Goal: Information Seeking & Learning: Learn about a topic

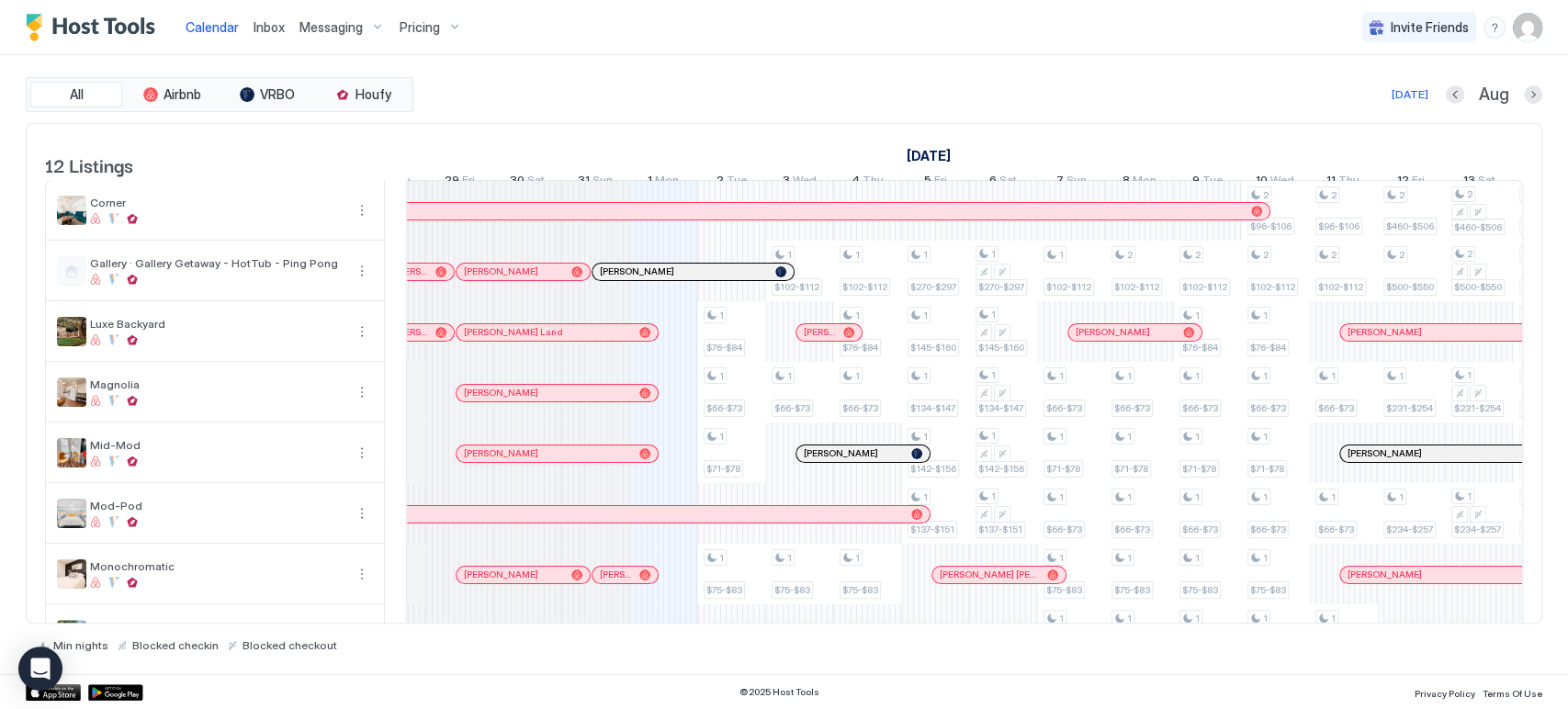
click at [805, 109] on div "All Airbnb VRBO Houfy [DATE] Aug" at bounding box center [784, 94] width 1516 height 35
click at [814, 110] on div "All Airbnb VRBO Houfy [DATE] Aug" at bounding box center [784, 94] width 1516 height 35
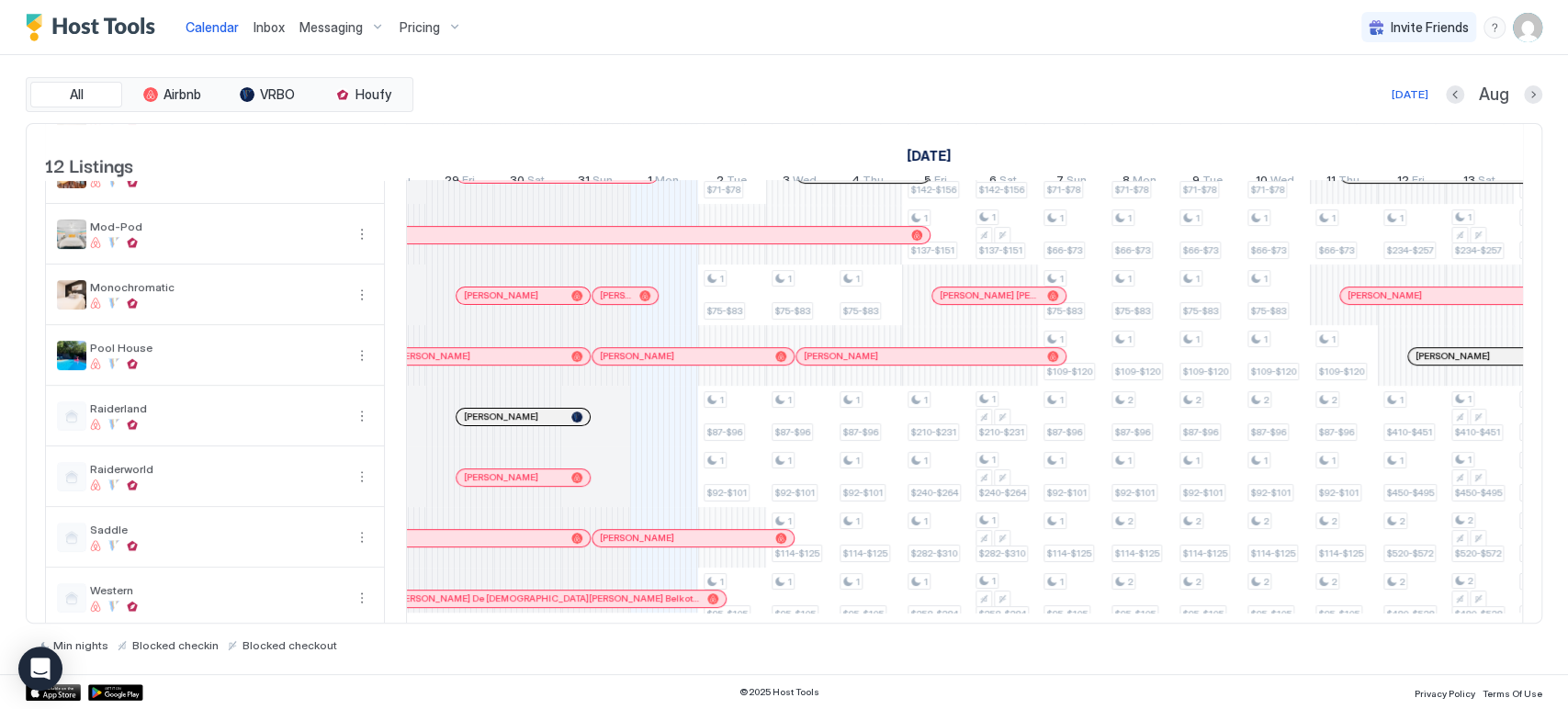
scroll to position [314, 0]
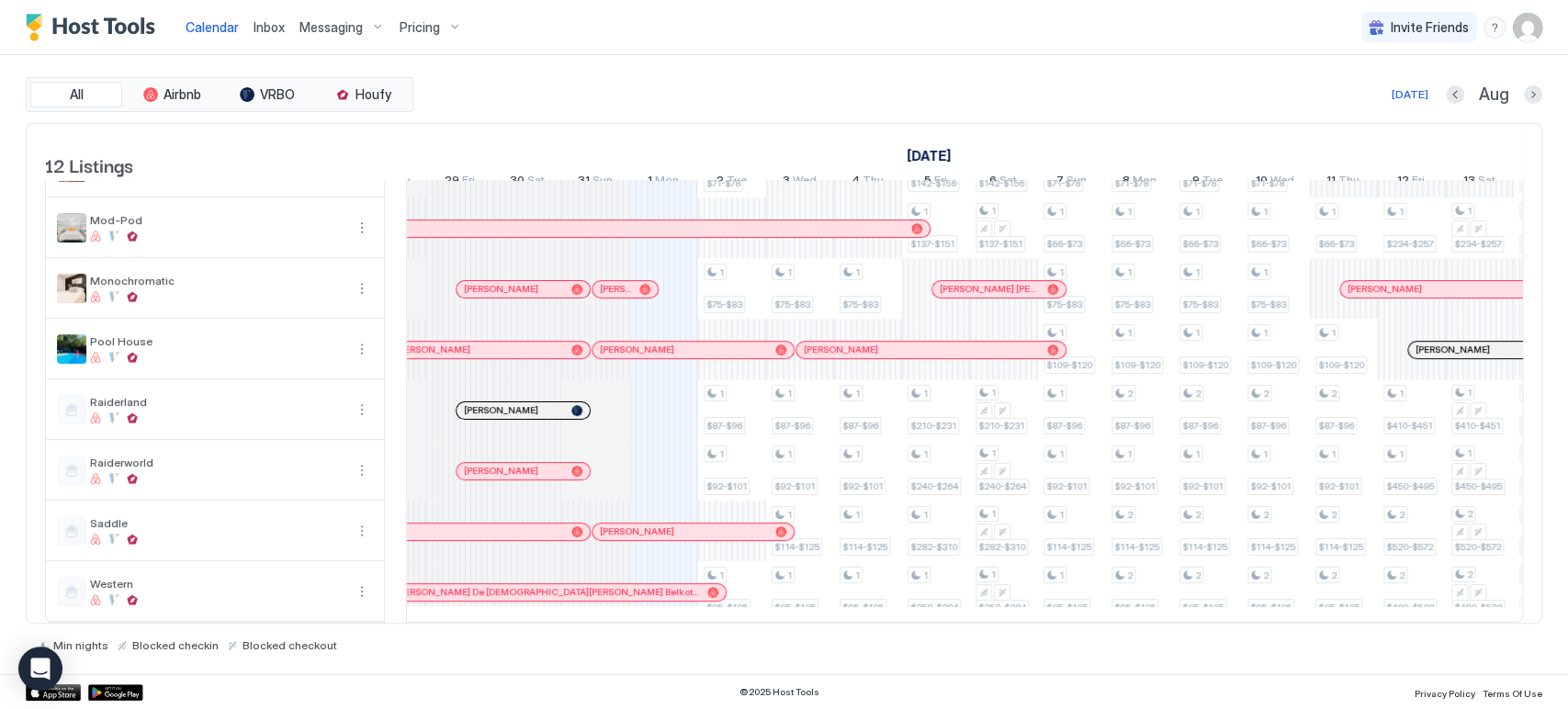
click at [669, 395] on div "1 $76-$84 1 $66-$73 1 $71-$78 1 $75-$83 1 $87-$96 1 $92-$101 1 $95-$105 1 $102-…" at bounding box center [1514, 258] width 3806 height 726
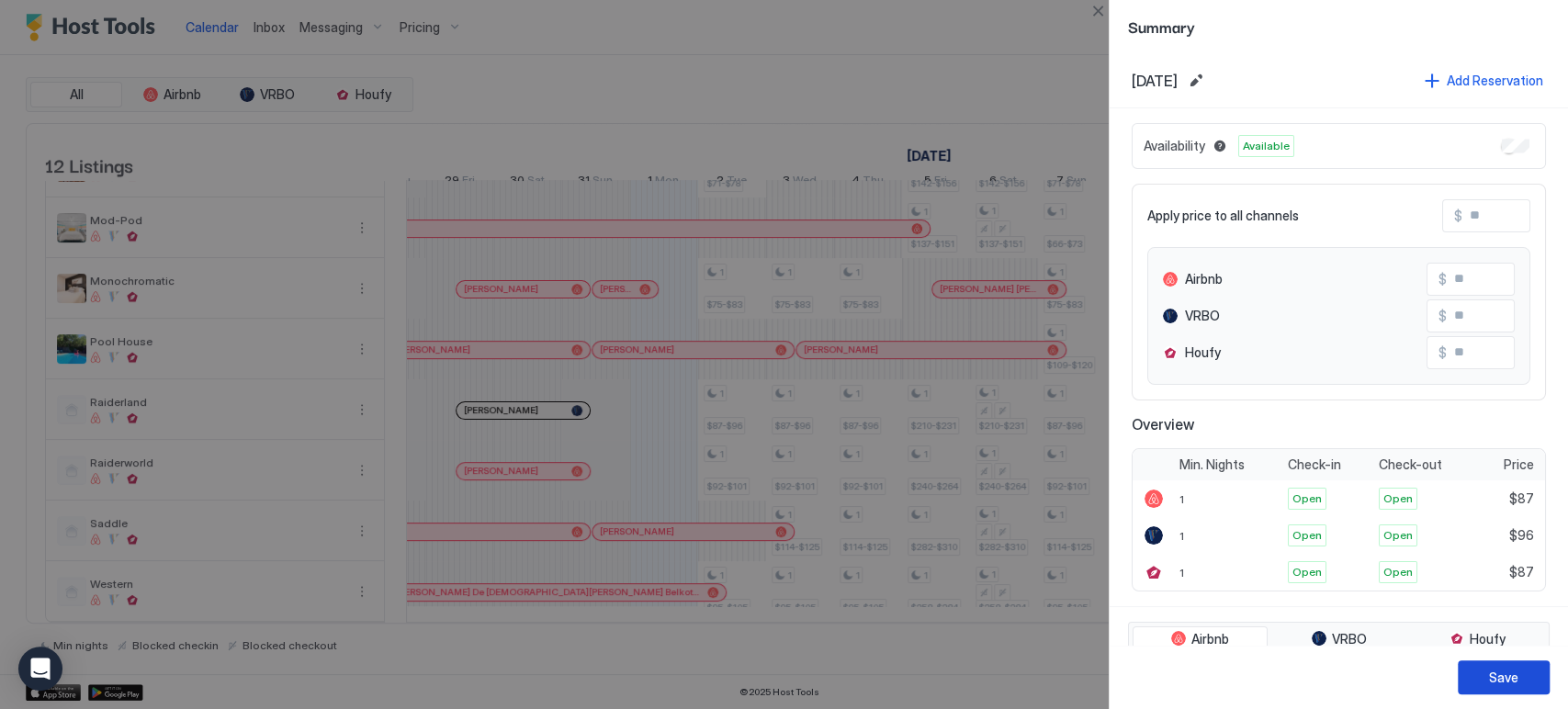
click at [1492, 679] on div "Save" at bounding box center [1503, 676] width 29 height 19
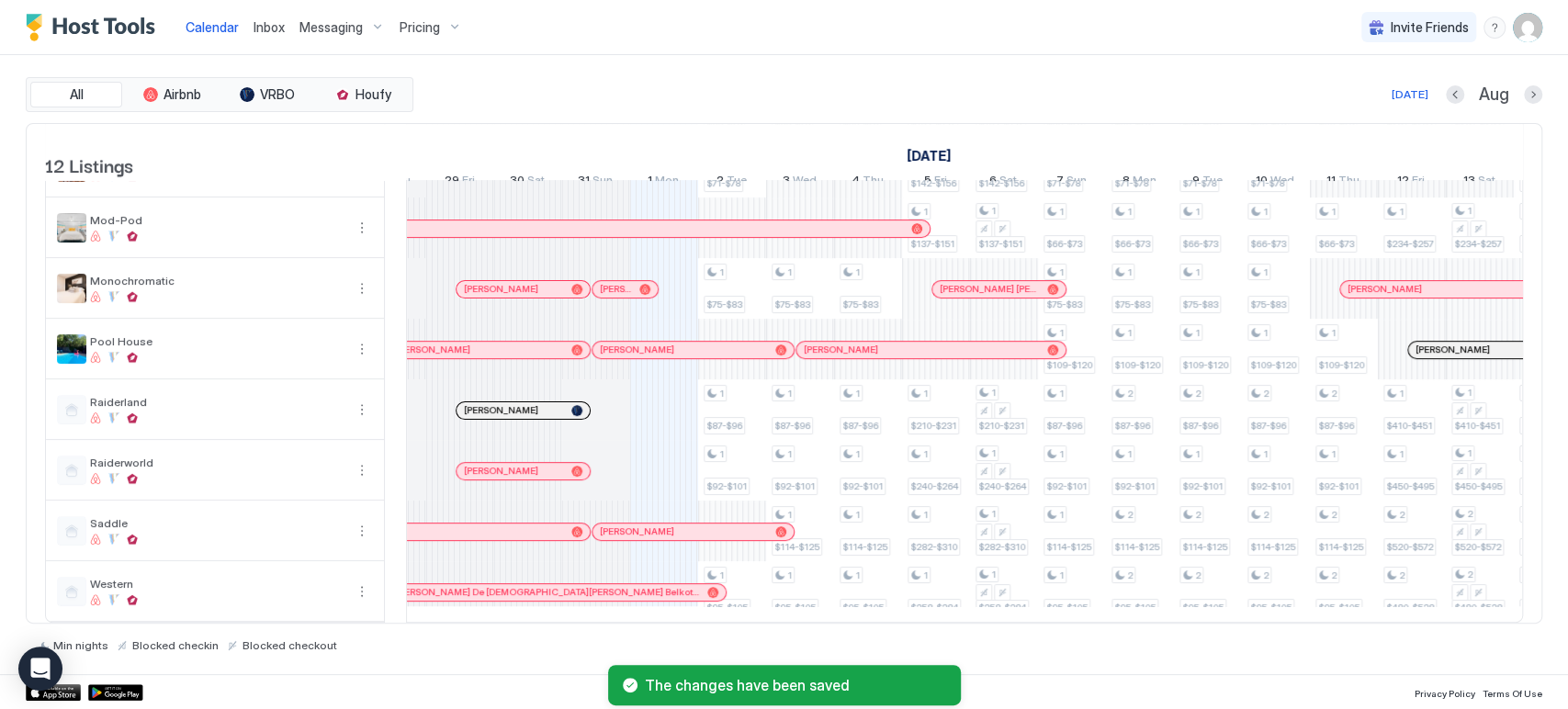
scroll to position [0, 0]
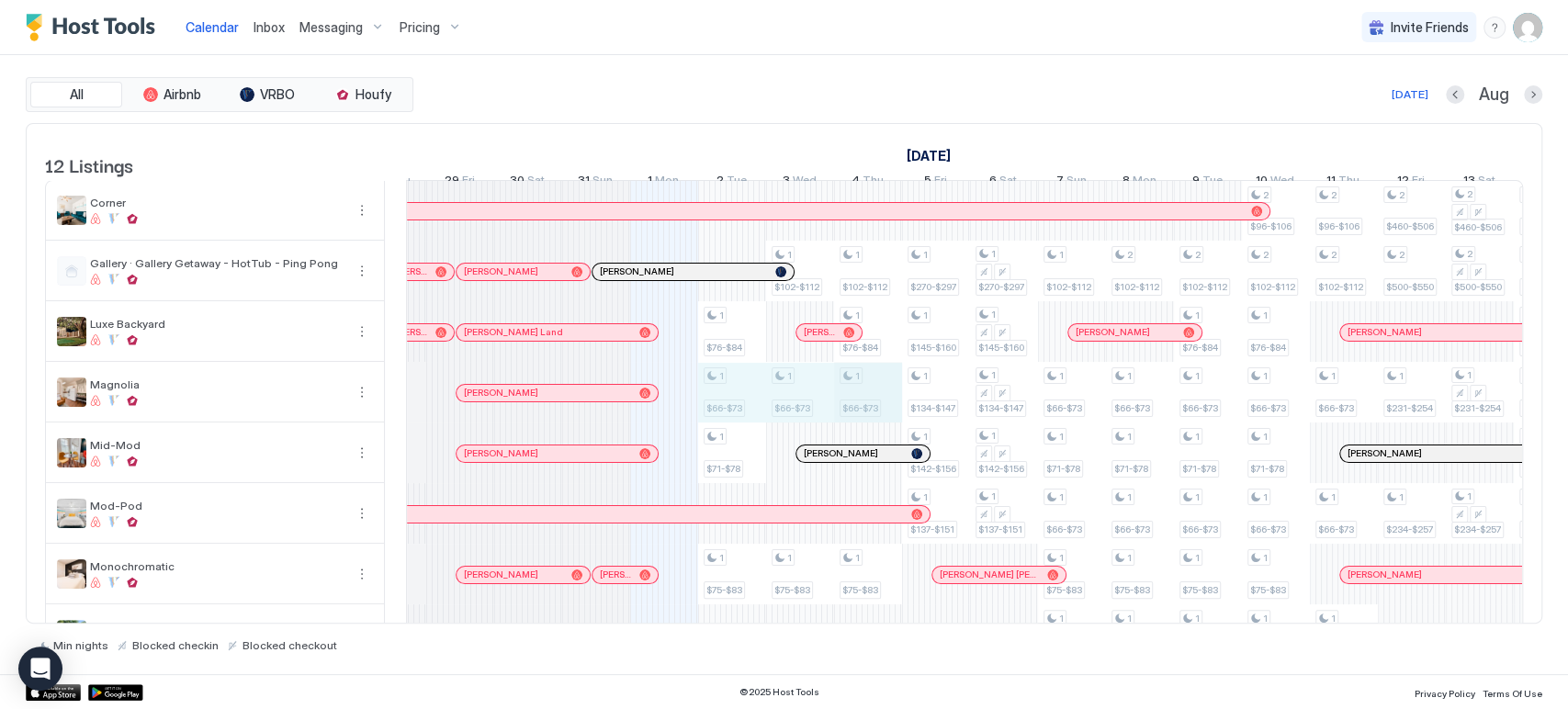
drag, startPoint x: 746, startPoint y: 407, endPoint x: 860, endPoint y: 408, distance: 114.0
click at [860, 408] on div "1 $87-$96 1 $76-$84 1 $66-$73 1 $71-$78 1 $75-$83 1 $87-$96 1 $92-$101 1 $95-$1…" at bounding box center [1514, 543] width 3806 height 726
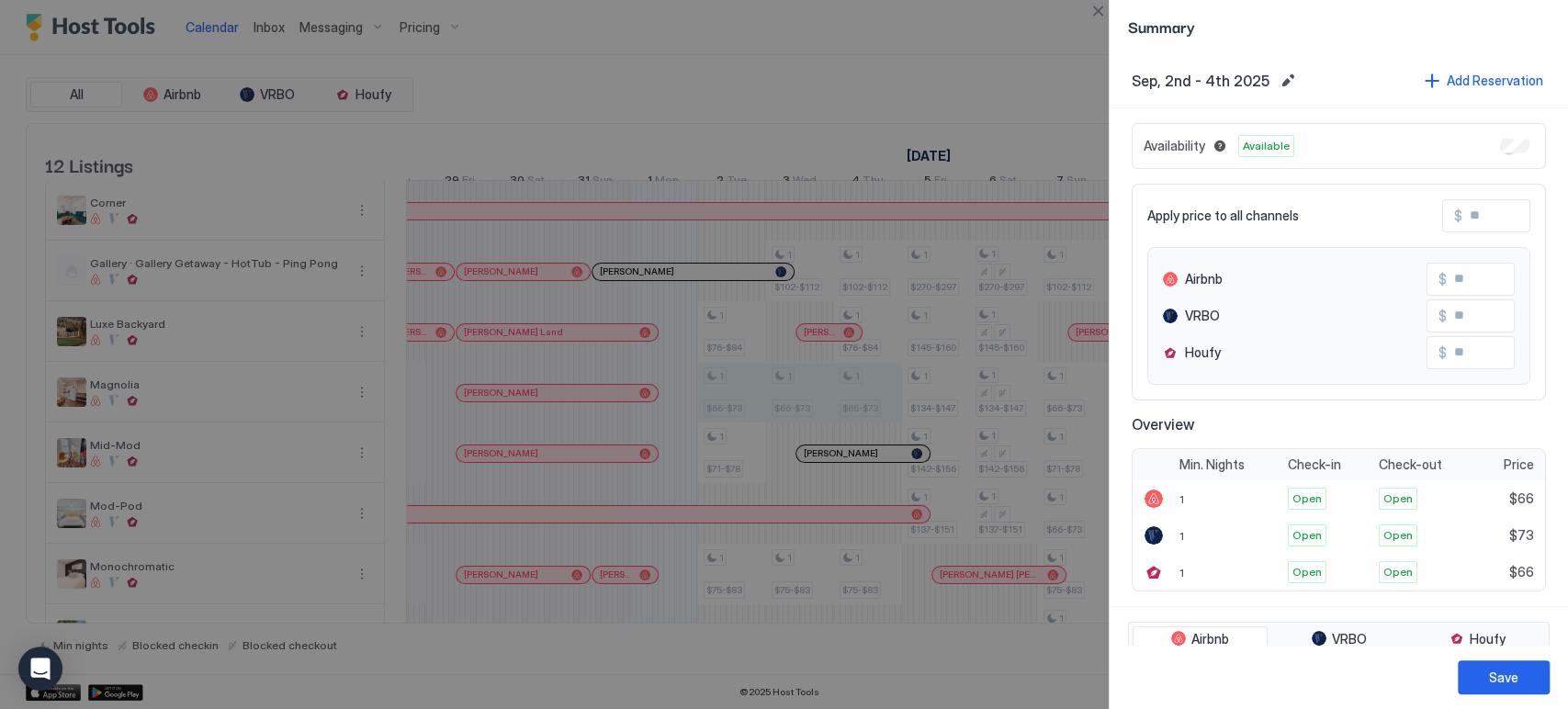
click at [1484, 222] on input "Input Field" at bounding box center [1535, 215] width 147 height 31
click at [1004, 131] on div at bounding box center [784, 354] width 1568 height 709
click at [1102, 19] on button "Close" at bounding box center [1097, 11] width 22 height 22
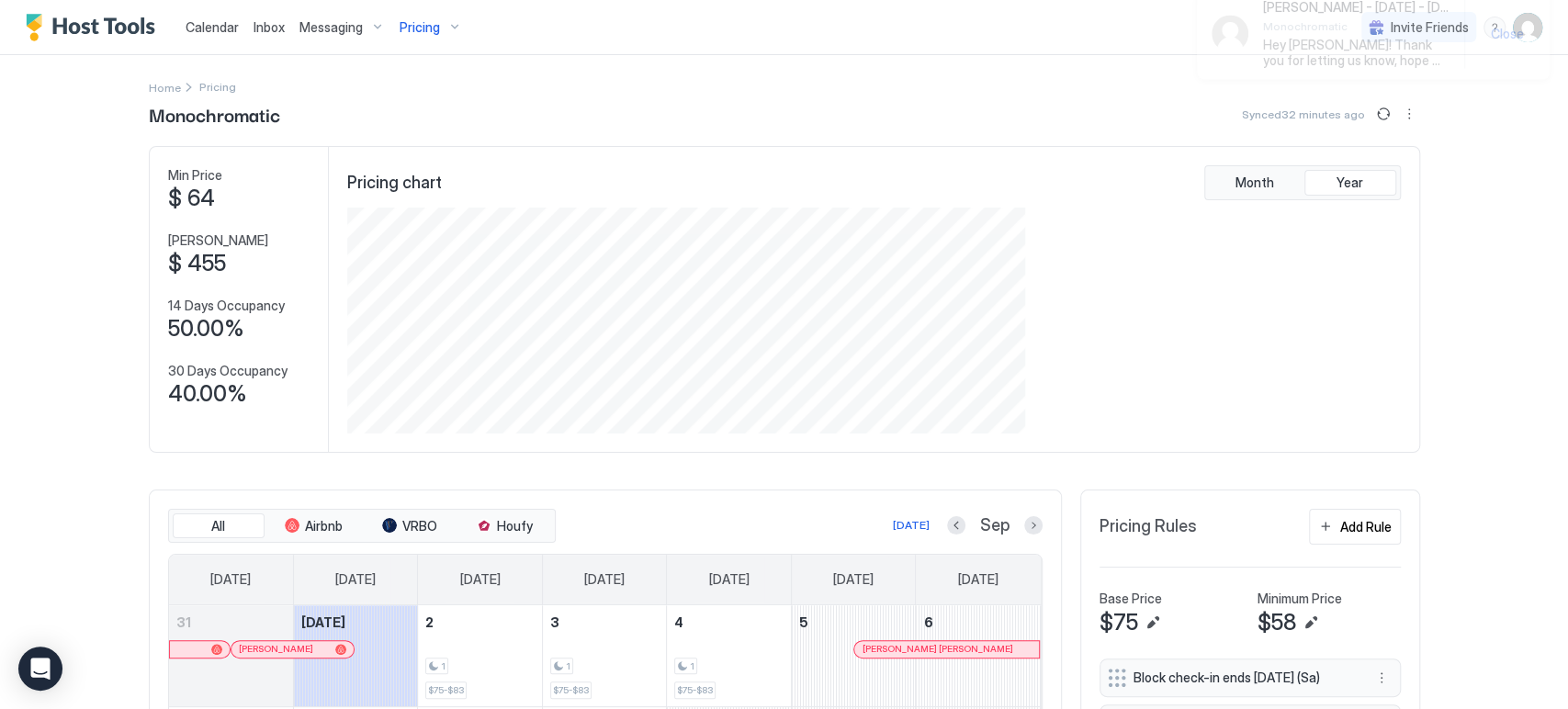
scroll to position [353, 1058]
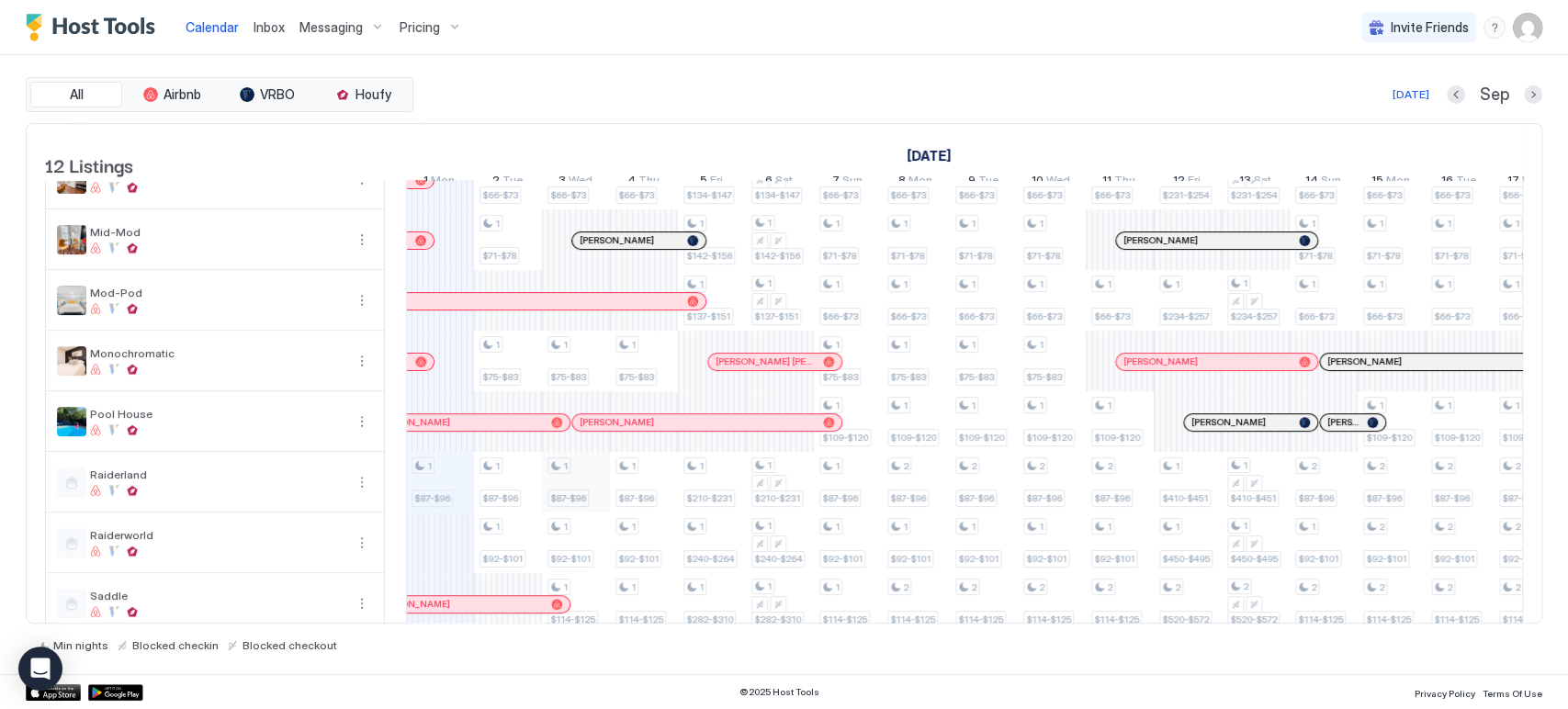
scroll to position [314, 0]
